Goal: Task Accomplishment & Management: Use online tool/utility

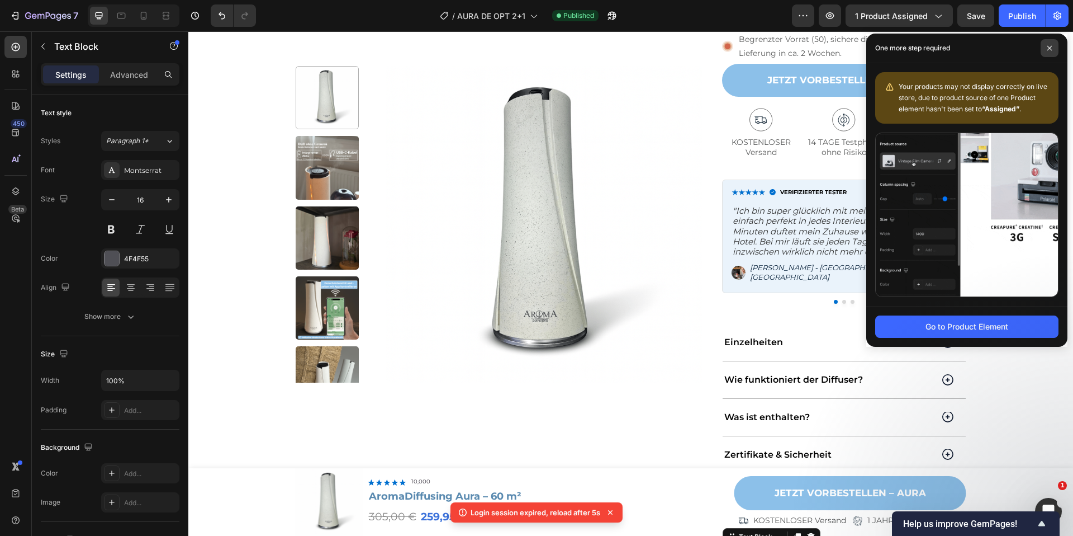
click at [1047, 42] on span at bounding box center [1050, 48] width 18 height 18
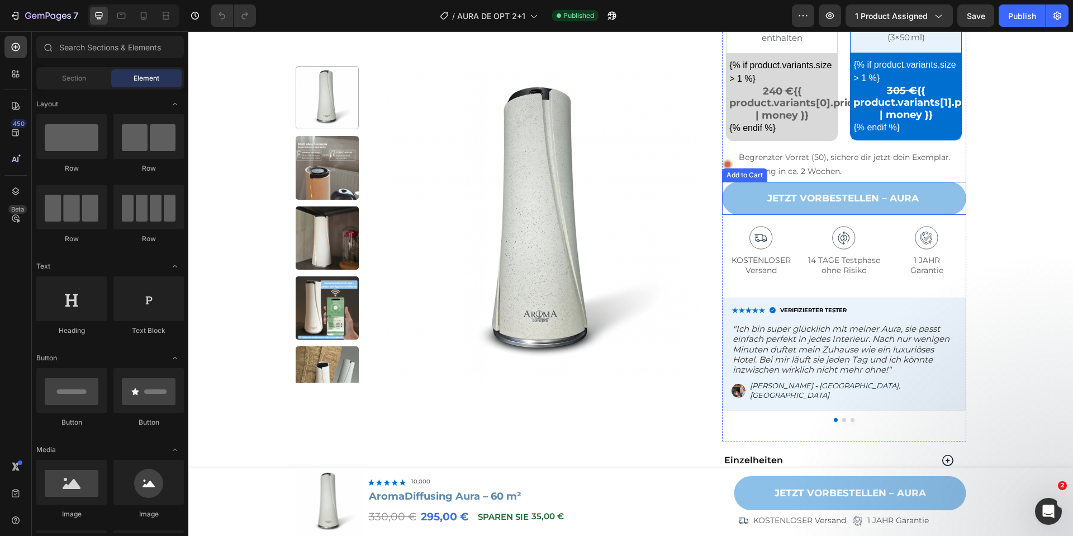
scroll to position [431, 0]
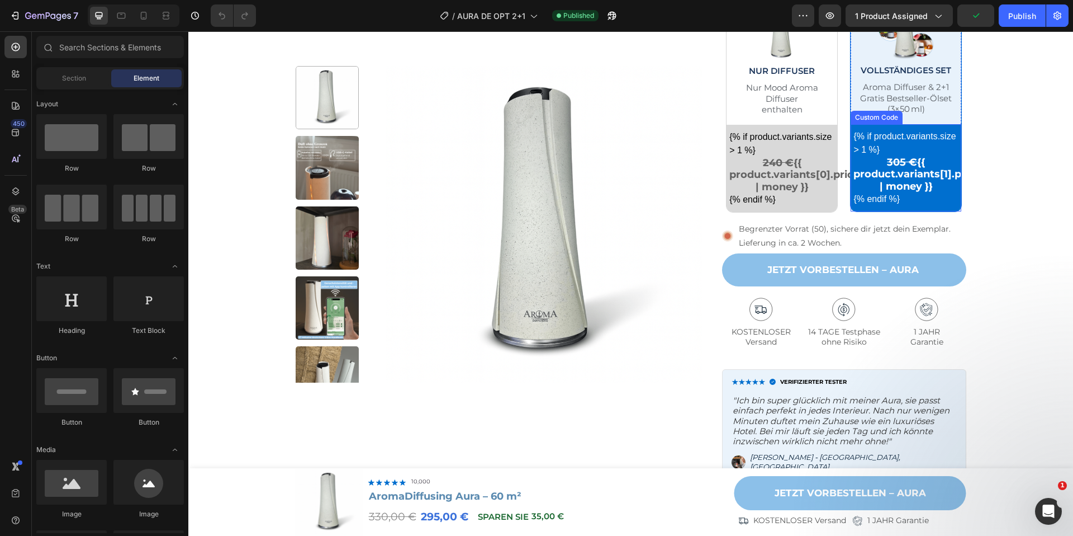
click at [888, 163] on s "305 €" at bounding box center [902, 162] width 30 height 12
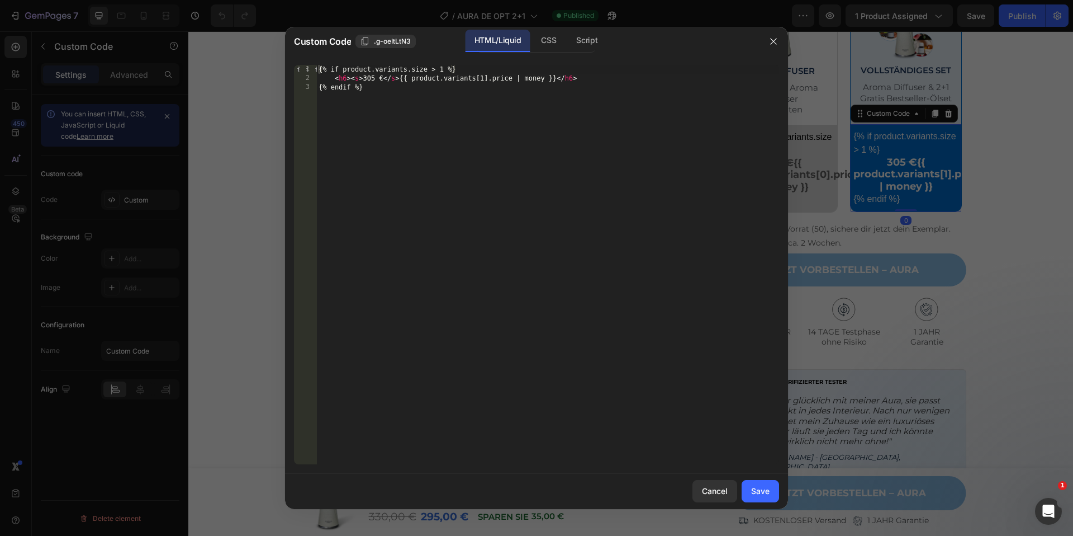
click at [375, 78] on div "{% if product.variants.size > 1 %} < h6 > < s > 305 € </ s > {{ product.variant…" at bounding box center [547, 273] width 463 height 417
type textarea "<h6><s>330 €</s> {{ product.variants[1].price | money }}</h6>"
click at [745, 484] on button "Save" at bounding box center [760, 491] width 37 height 22
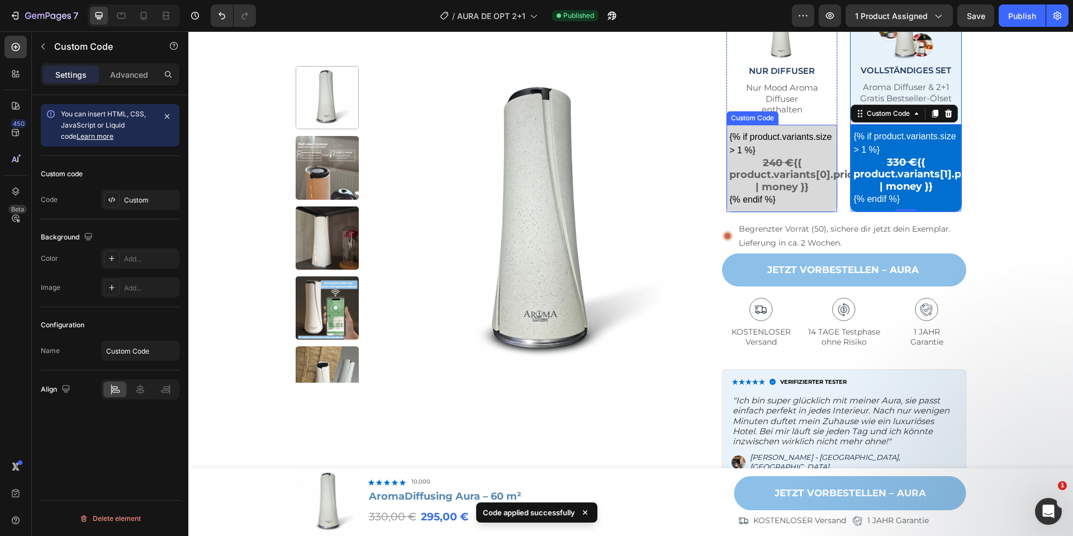
click at [763, 167] on s "240 €" at bounding box center [778, 163] width 31 height 12
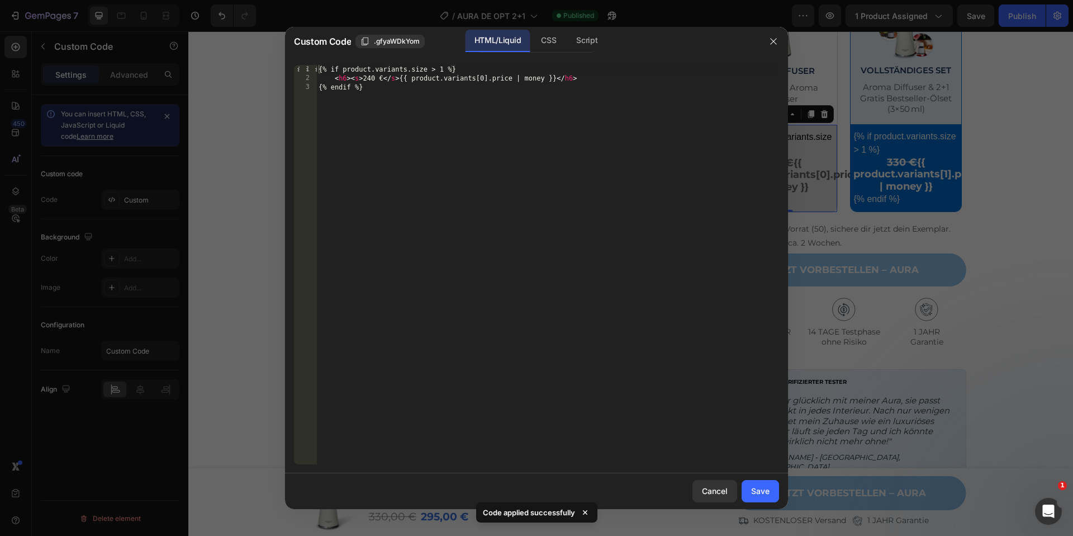
click at [371, 81] on div "{% if product.variants.size > 1 %} < h6 > < s > 240 € </ s > {{ product.variant…" at bounding box center [547, 273] width 463 height 417
type textarea "<h6><s>270 € </s> {{ product.variants[0].price | money }}</h6>"
click at [758, 489] on div "Save" at bounding box center [760, 491] width 18 height 12
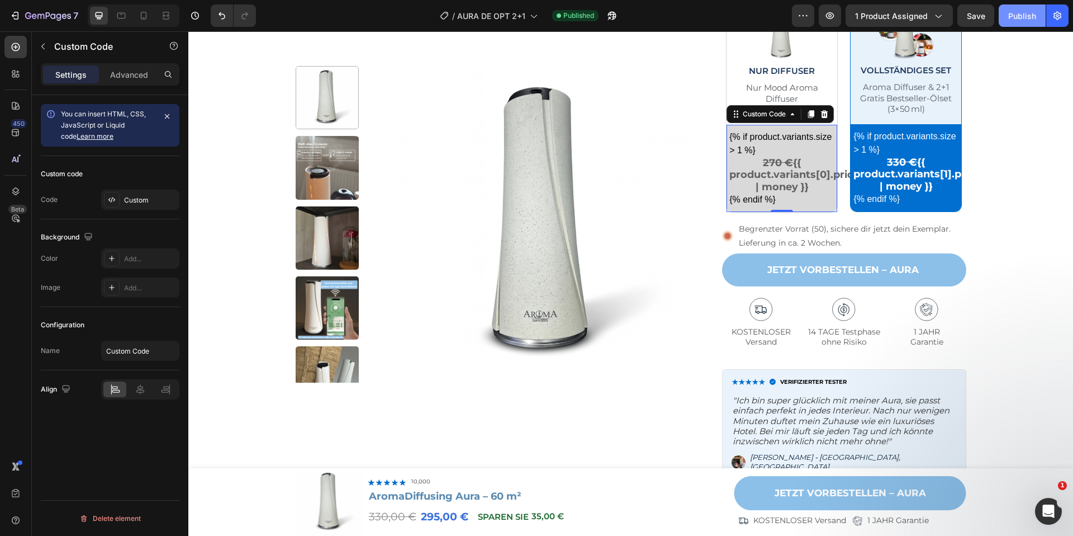
click at [1015, 17] on div "Publish" at bounding box center [1023, 16] width 28 height 12
